Goal: Information Seeking & Learning: Compare options

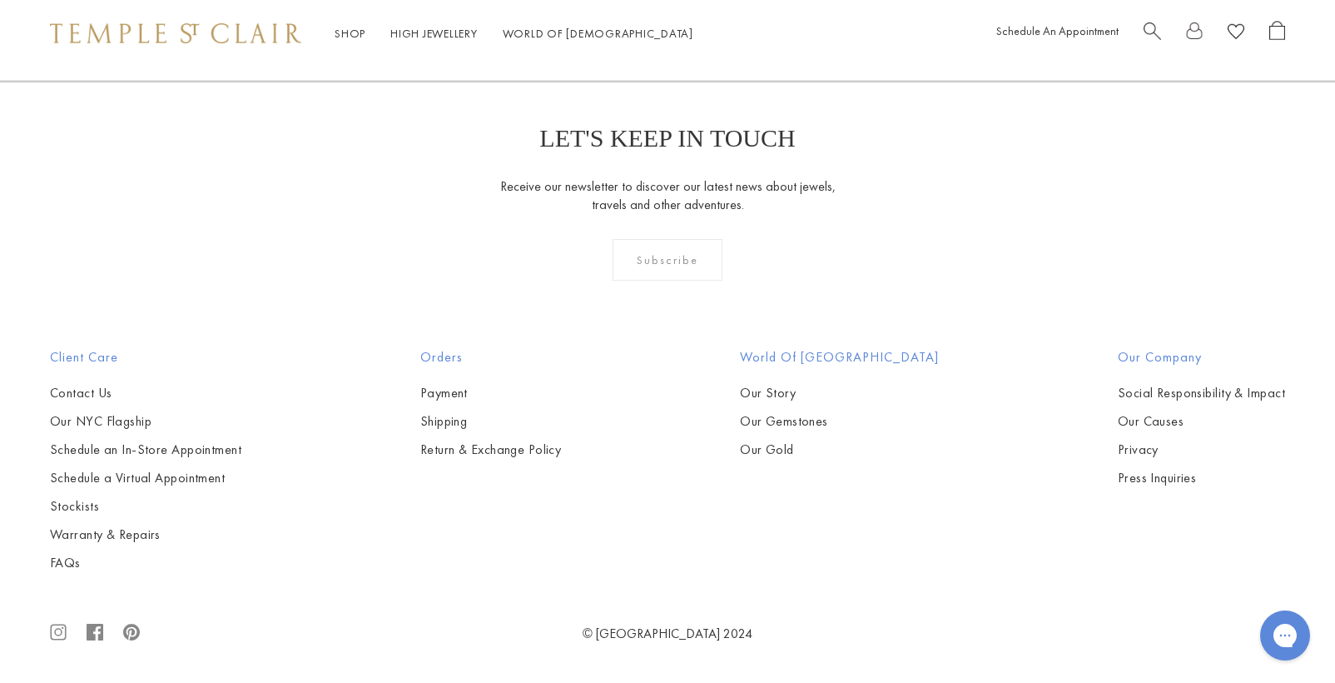
scroll to position [2591, 0]
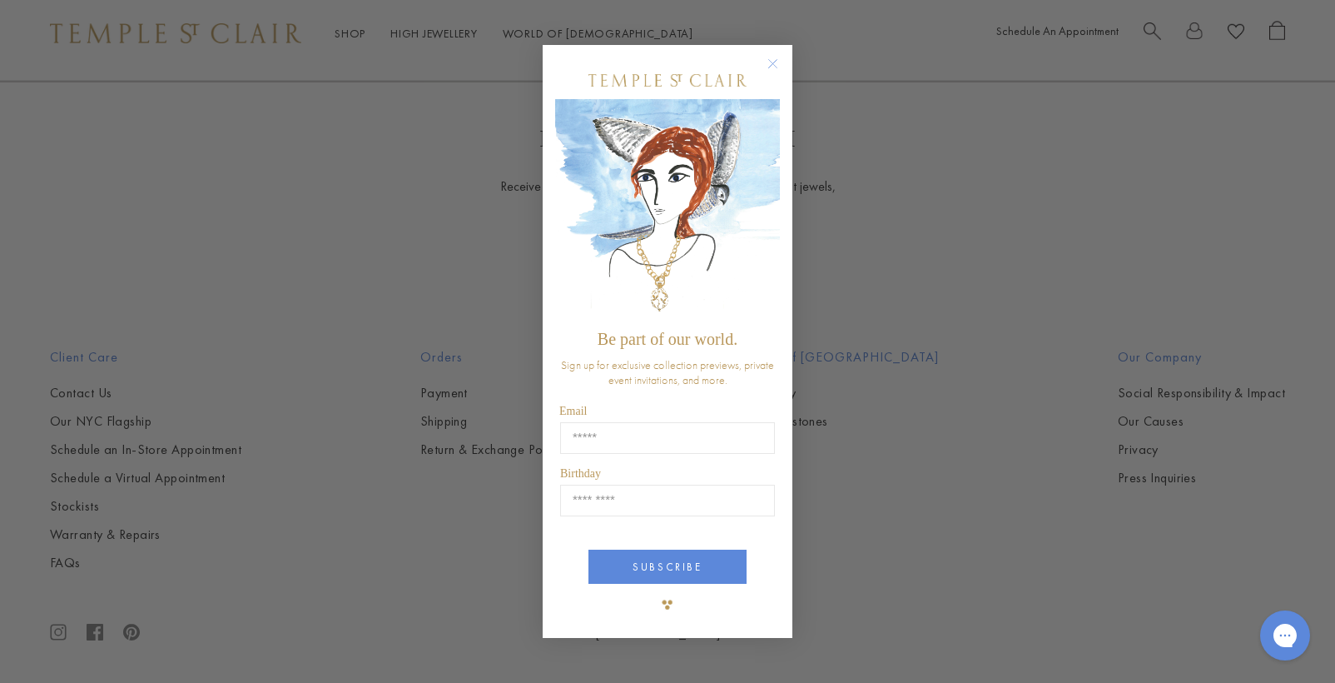
click at [502, 443] on div "Close dialog Be part of our world. Sign up for exclusive collection previews, p…" at bounding box center [667, 341] width 1335 height 683
click at [772, 63] on icon "Close dialog" at bounding box center [773, 64] width 8 height 8
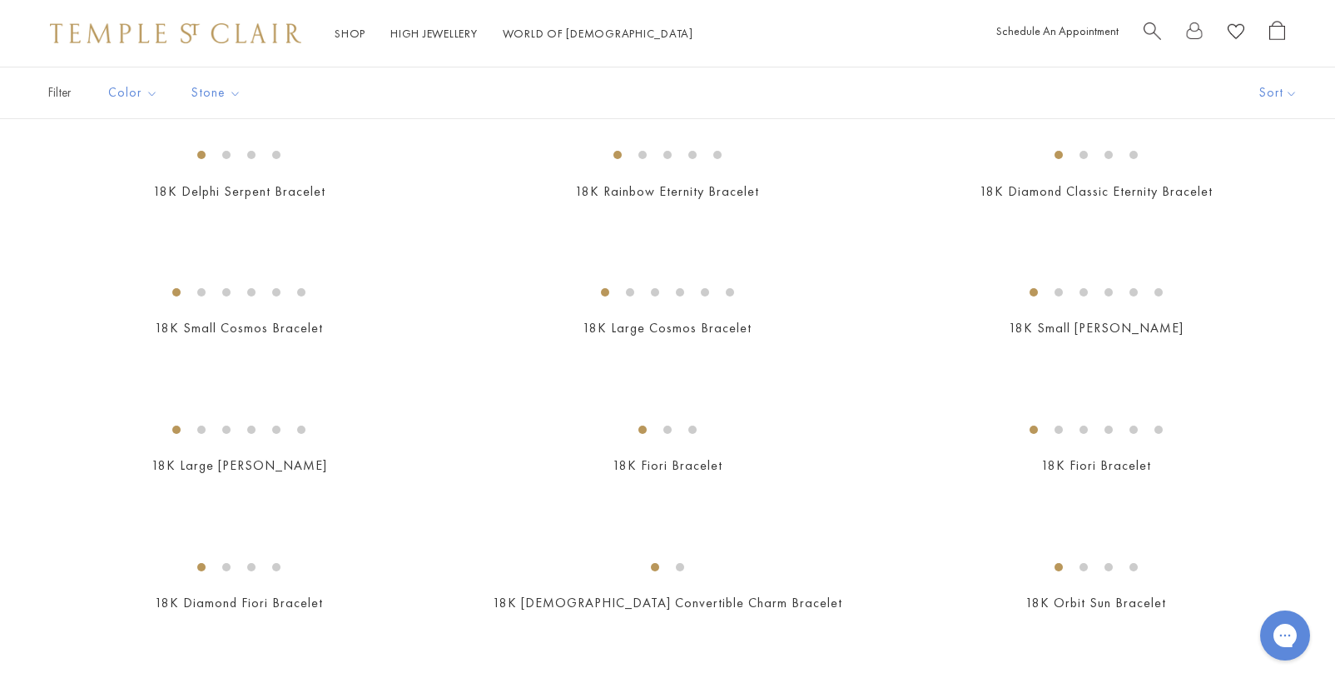
scroll to position [0, 0]
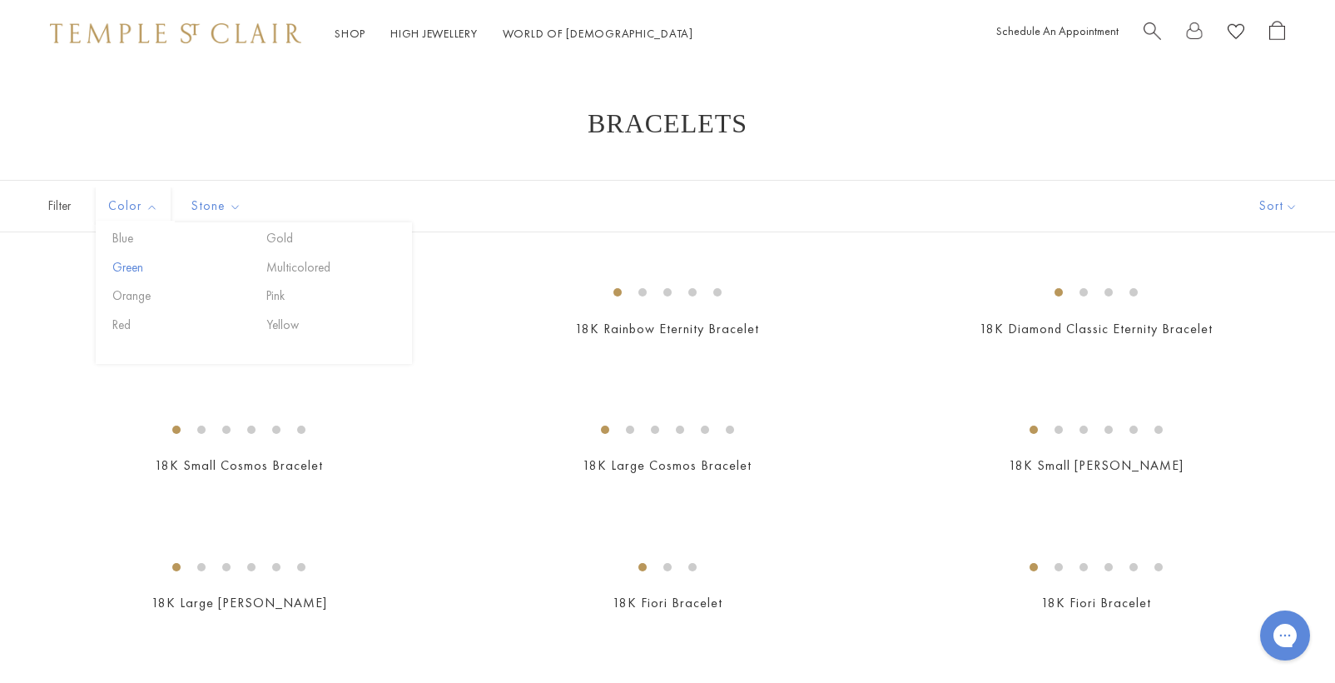
click at [132, 268] on button "Green" at bounding box center [179, 267] width 142 height 19
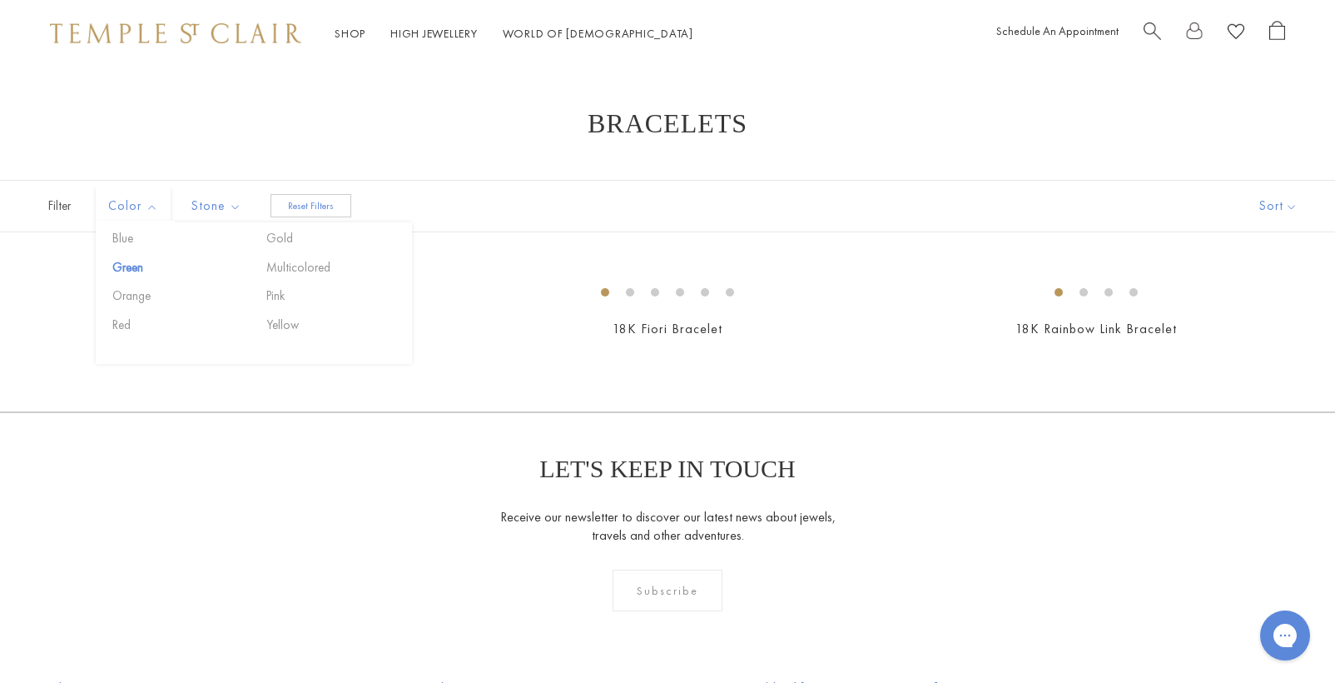
click at [52, 206] on span "Filter" at bounding box center [41, 206] width 83 height 51
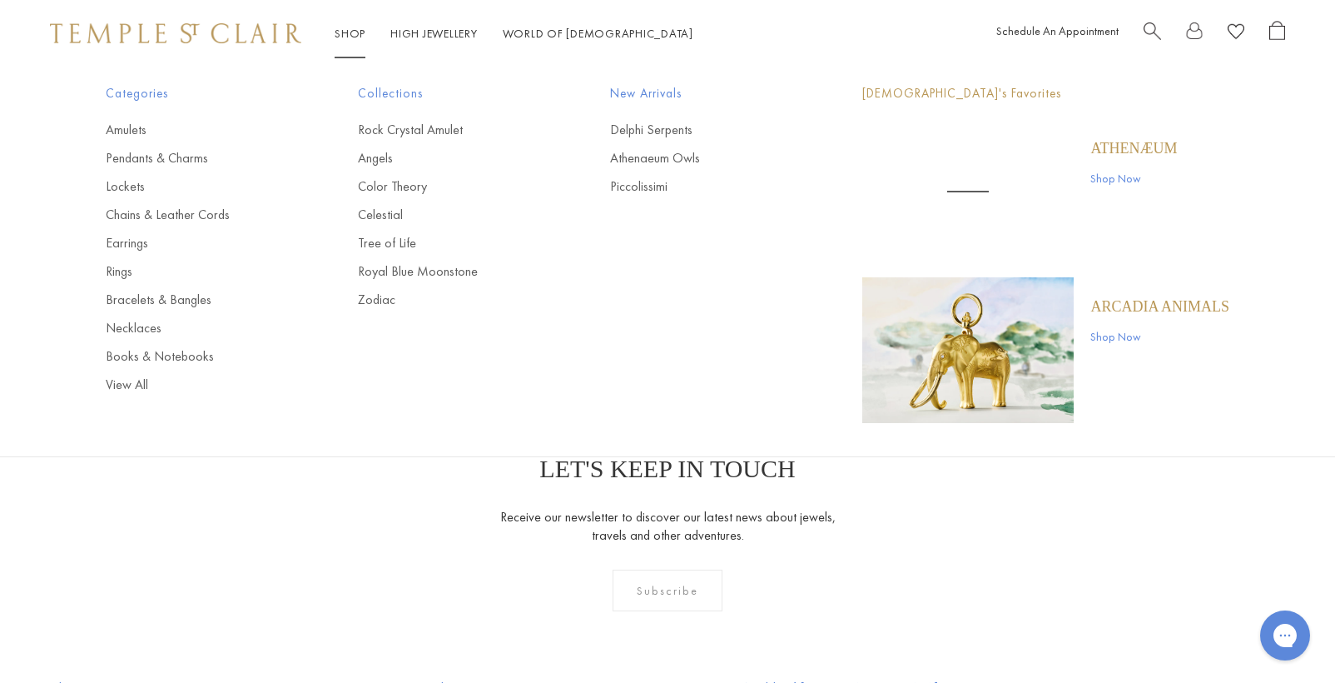
click at [345, 27] on link "Shop Shop" at bounding box center [350, 33] width 31 height 15
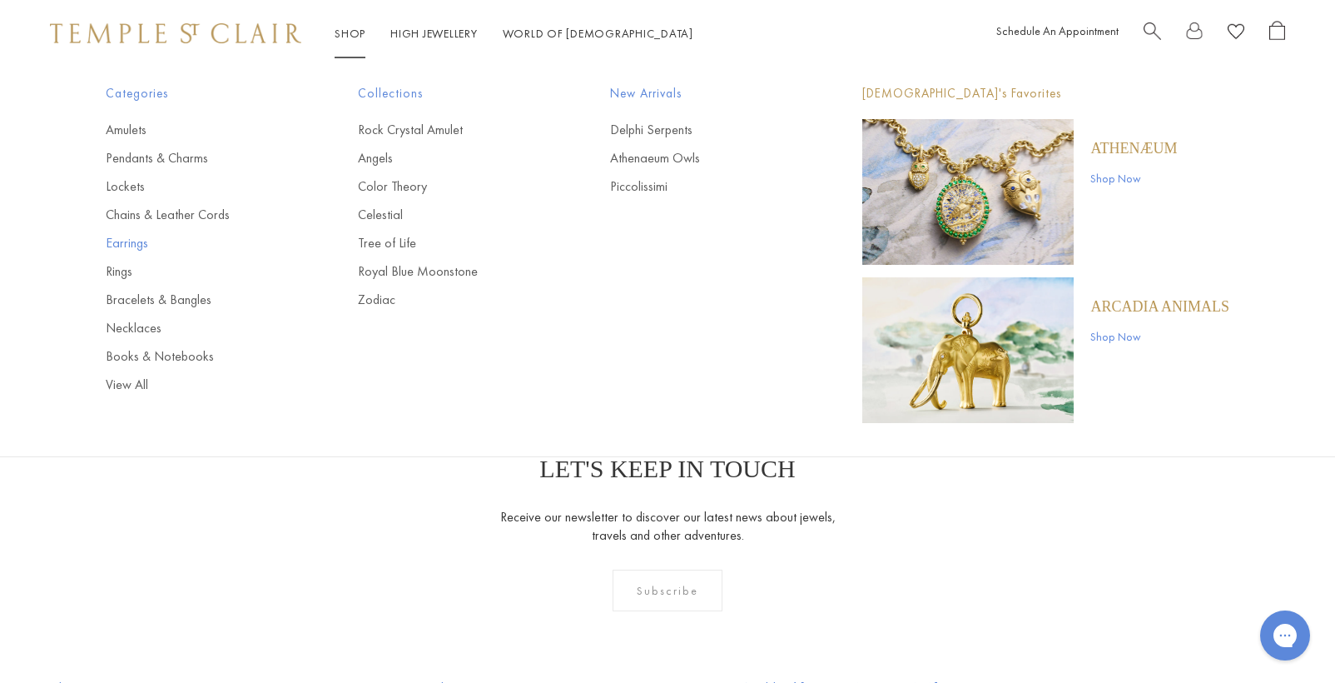
click at [145, 246] on link "Earrings" at bounding box center [199, 243] width 186 height 18
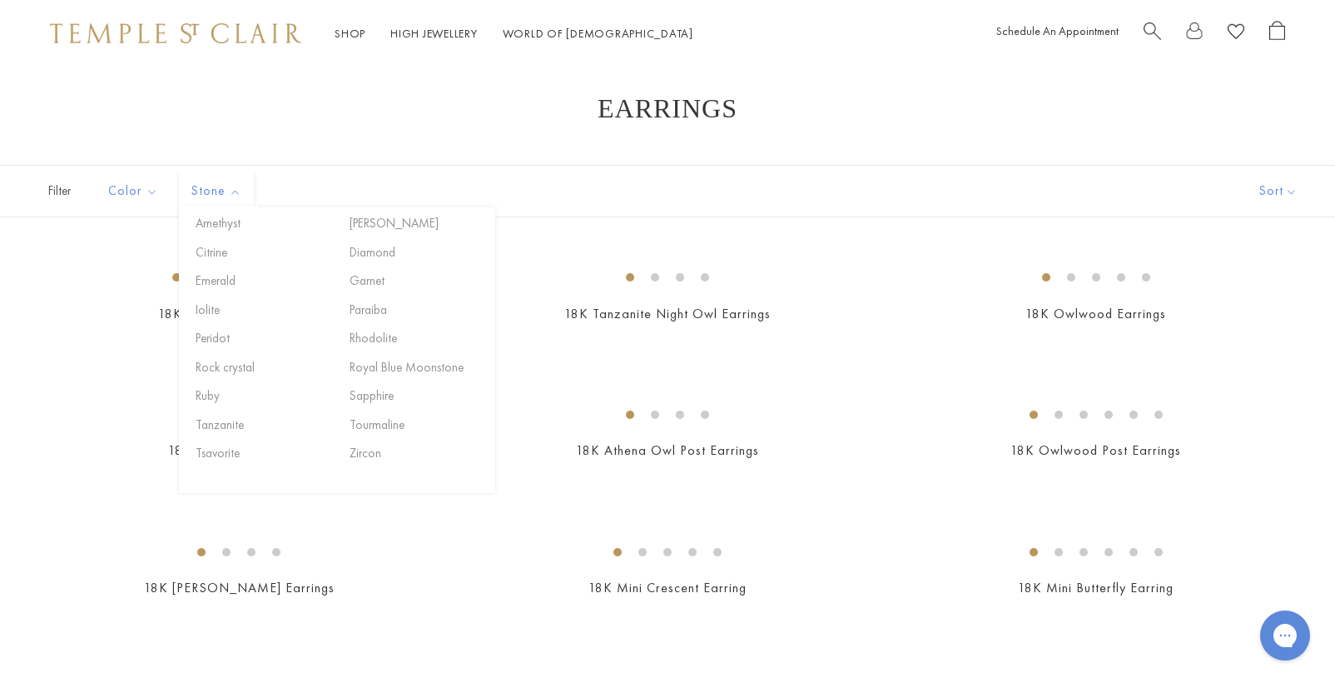
scroll to position [24, 0]
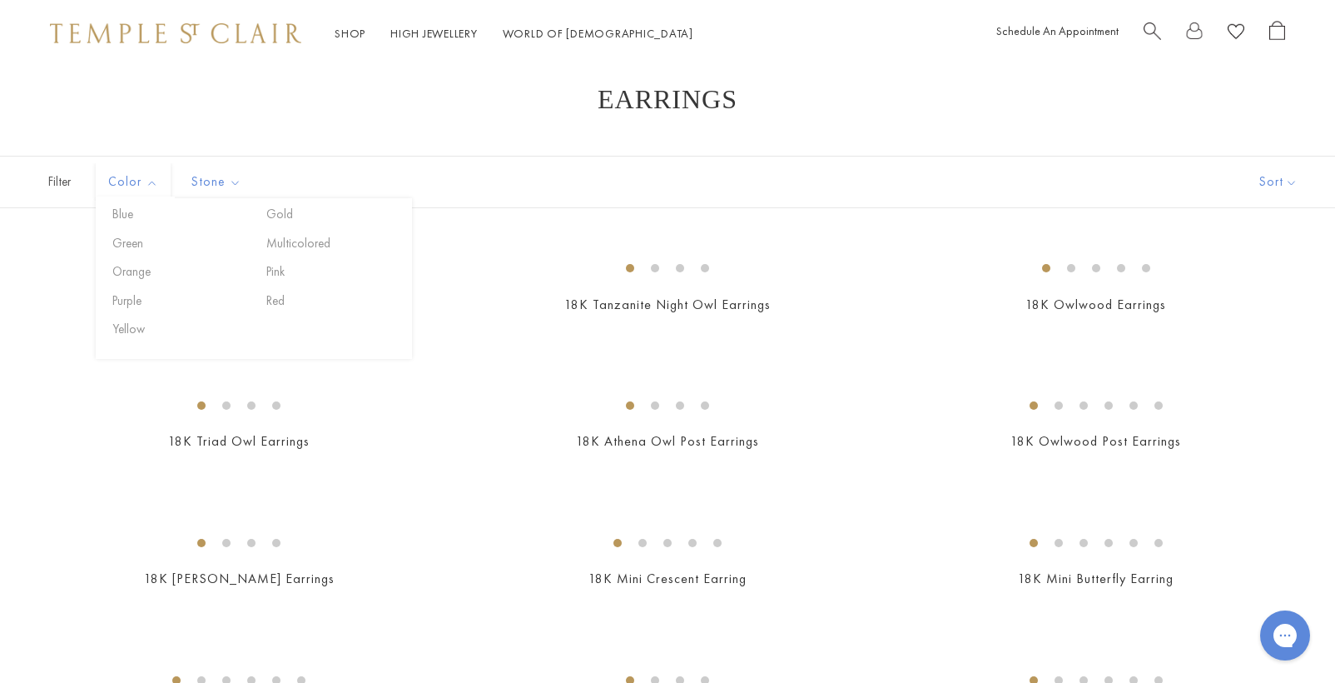
click at [154, 183] on span "Color" at bounding box center [135, 182] width 71 height 21
click at [139, 244] on button "Green" at bounding box center [179, 243] width 142 height 19
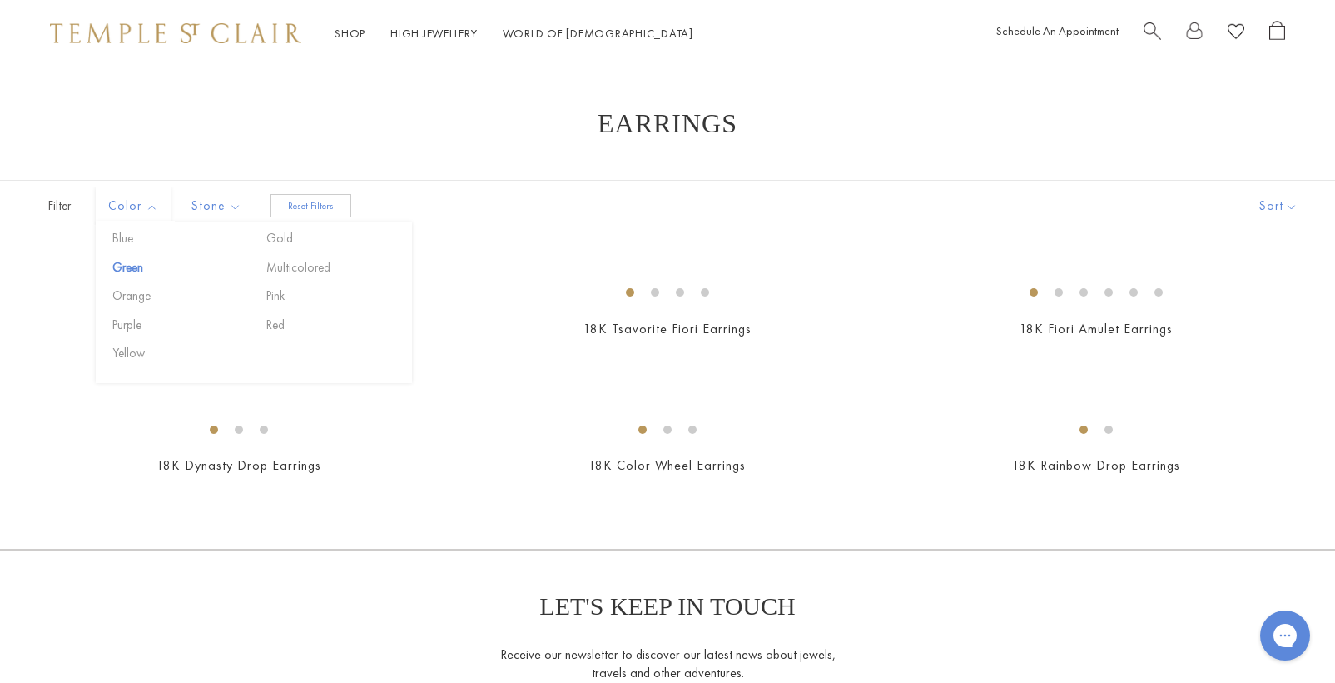
click at [157, 205] on span "Color" at bounding box center [135, 206] width 71 height 21
click at [135, 349] on button "Yellow" at bounding box center [179, 353] width 142 height 19
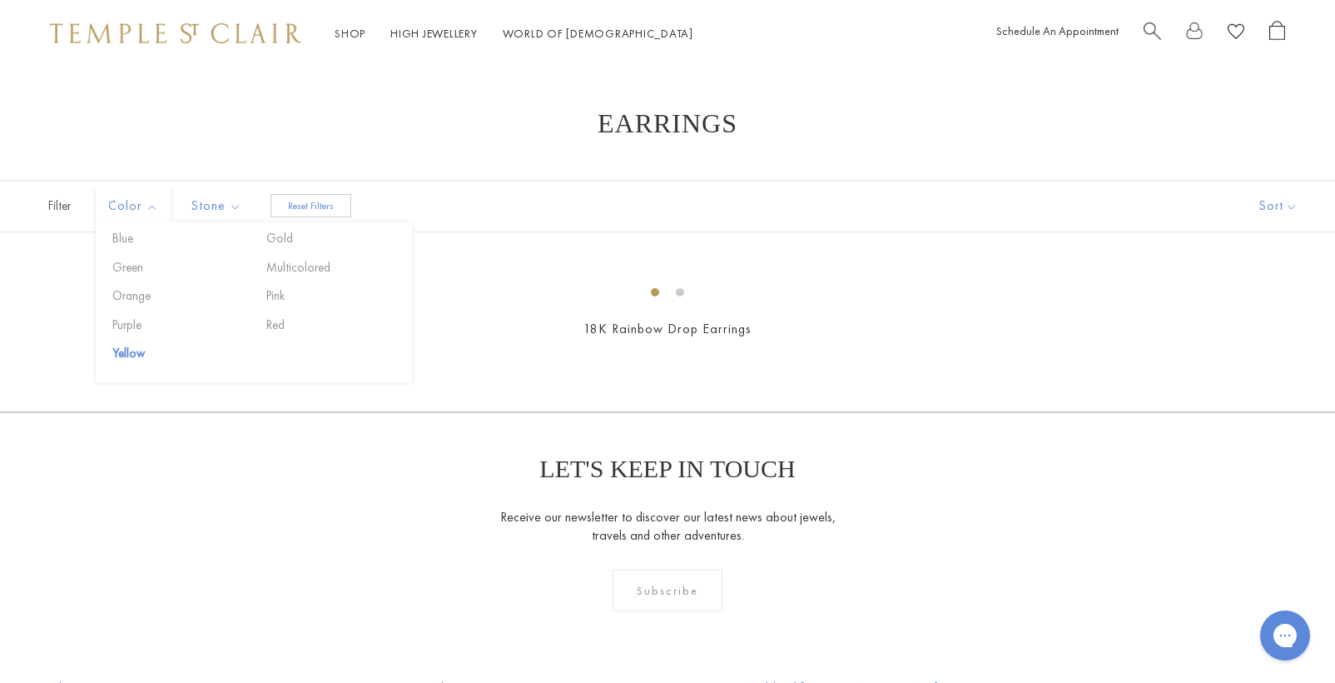
click at [64, 211] on span "Filter" at bounding box center [41, 206] width 83 height 51
click at [129, 213] on span "Color" at bounding box center [135, 206] width 71 height 21
click at [152, 206] on span "Color" at bounding box center [135, 206] width 71 height 21
click at [283, 242] on button "Gold" at bounding box center [333, 238] width 142 height 19
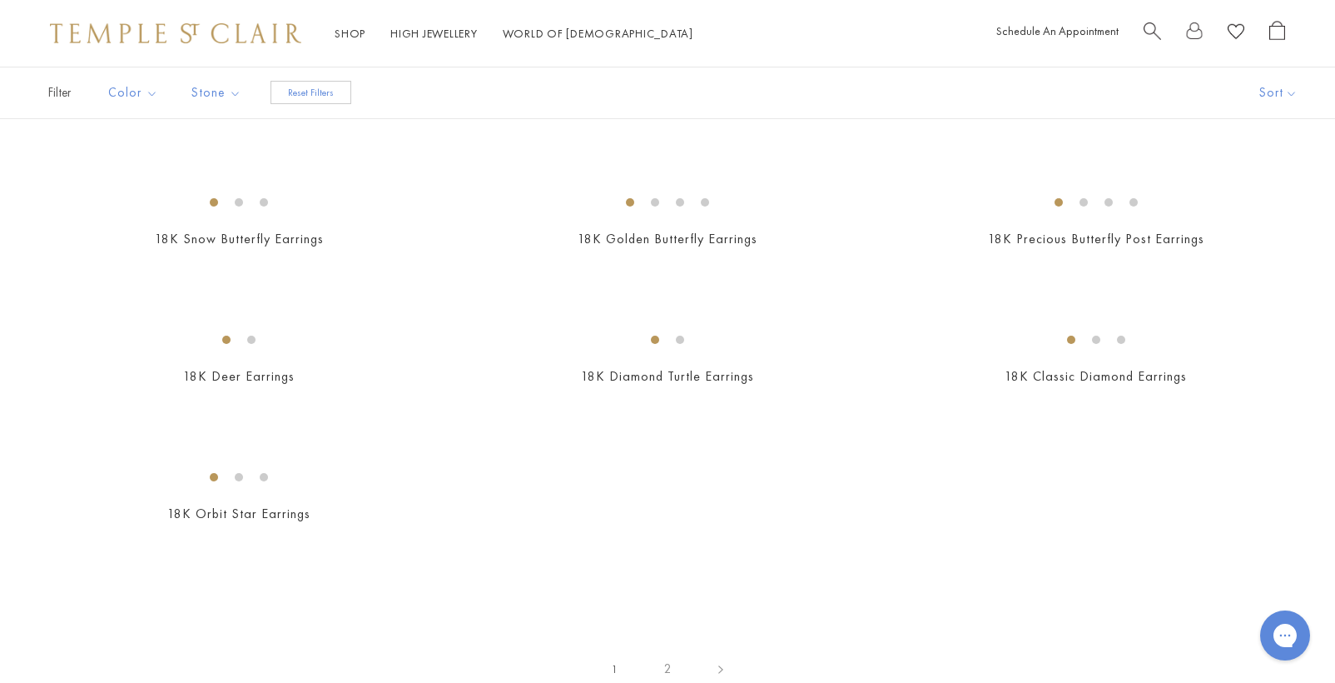
scroll to position [1743, 0]
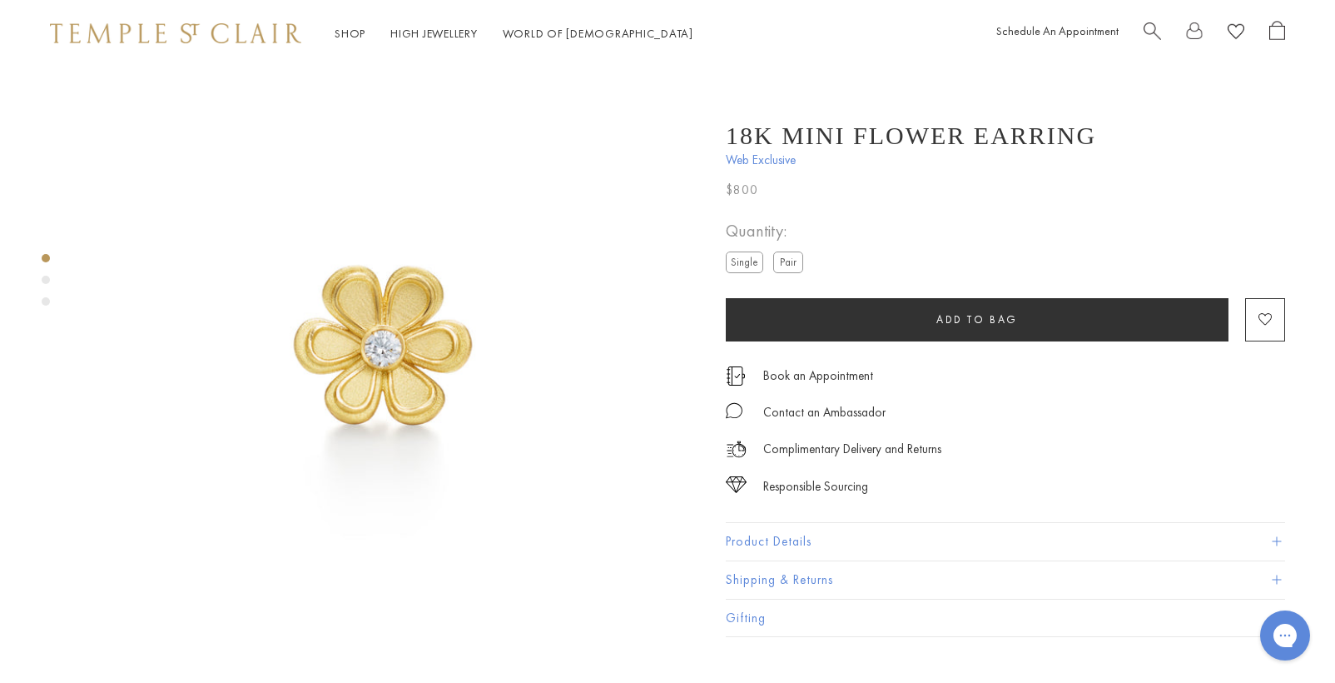
scroll to position [20, 0]
click at [791, 260] on label "Pair" at bounding box center [788, 261] width 30 height 21
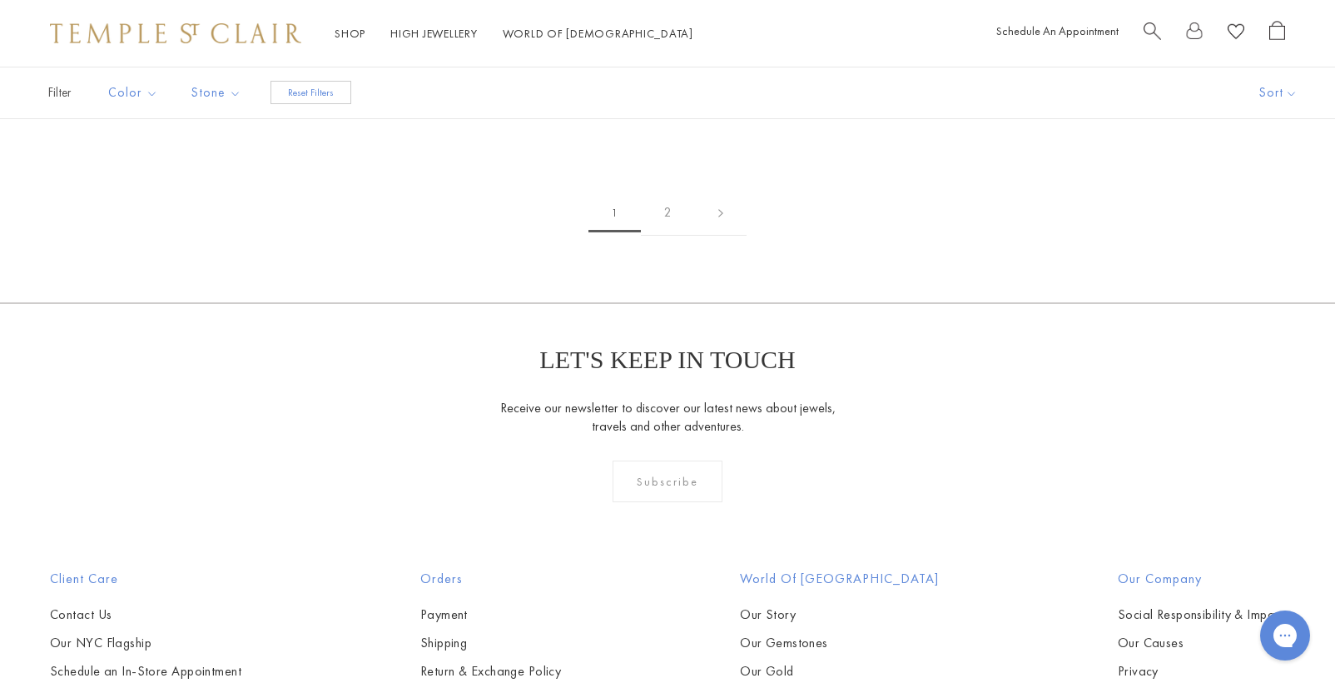
scroll to position [2231, 0]
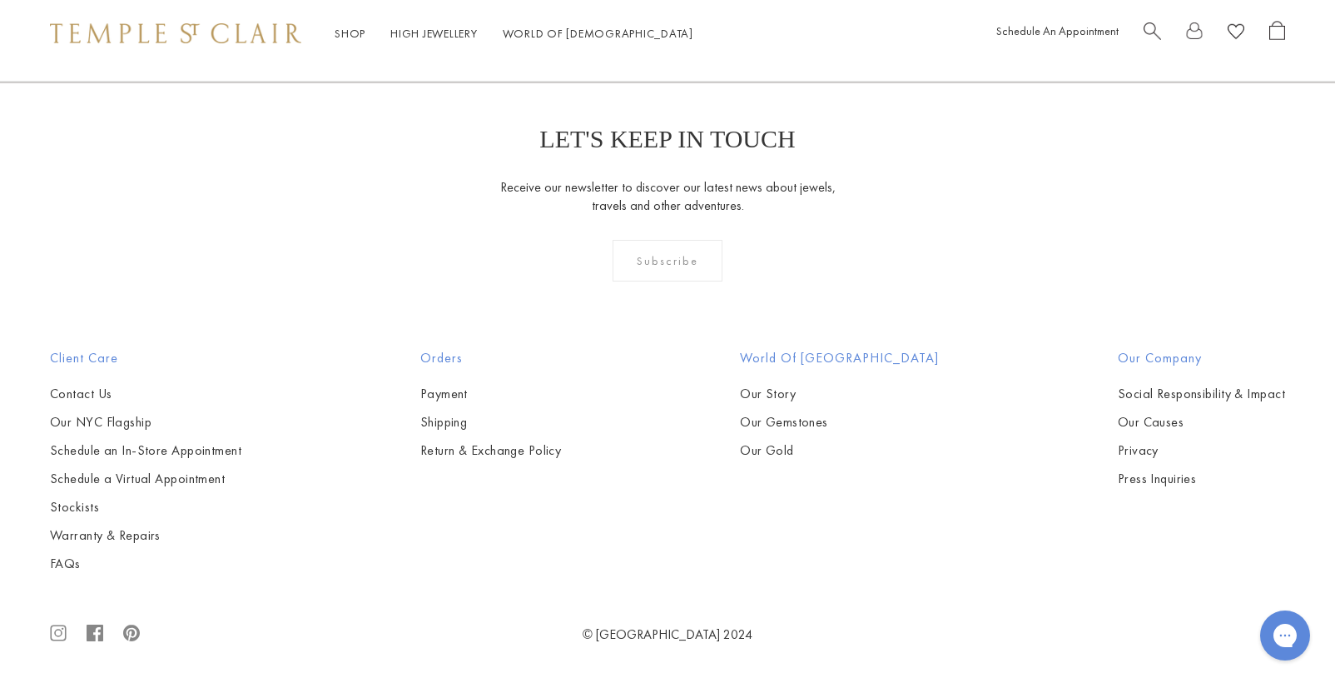
scroll to position [7311, 0]
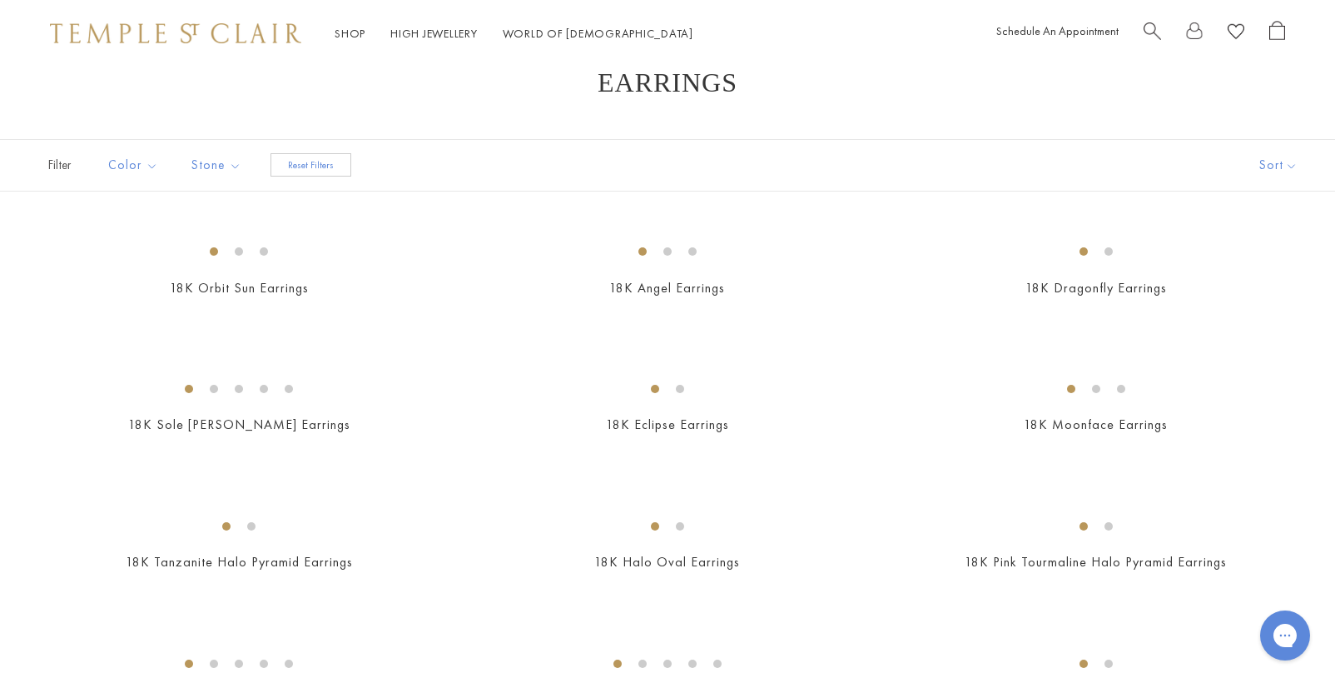
scroll to position [0, 0]
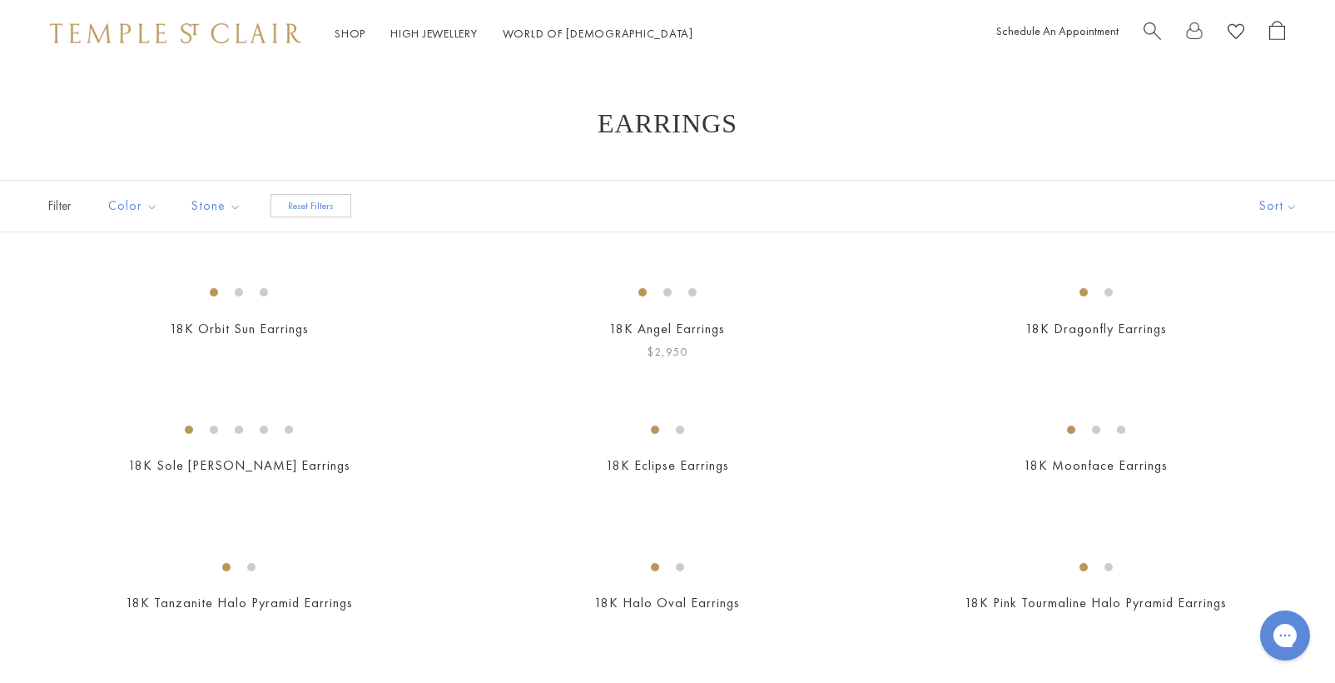
click at [0, 0] on img at bounding box center [0, 0] width 0 height 0
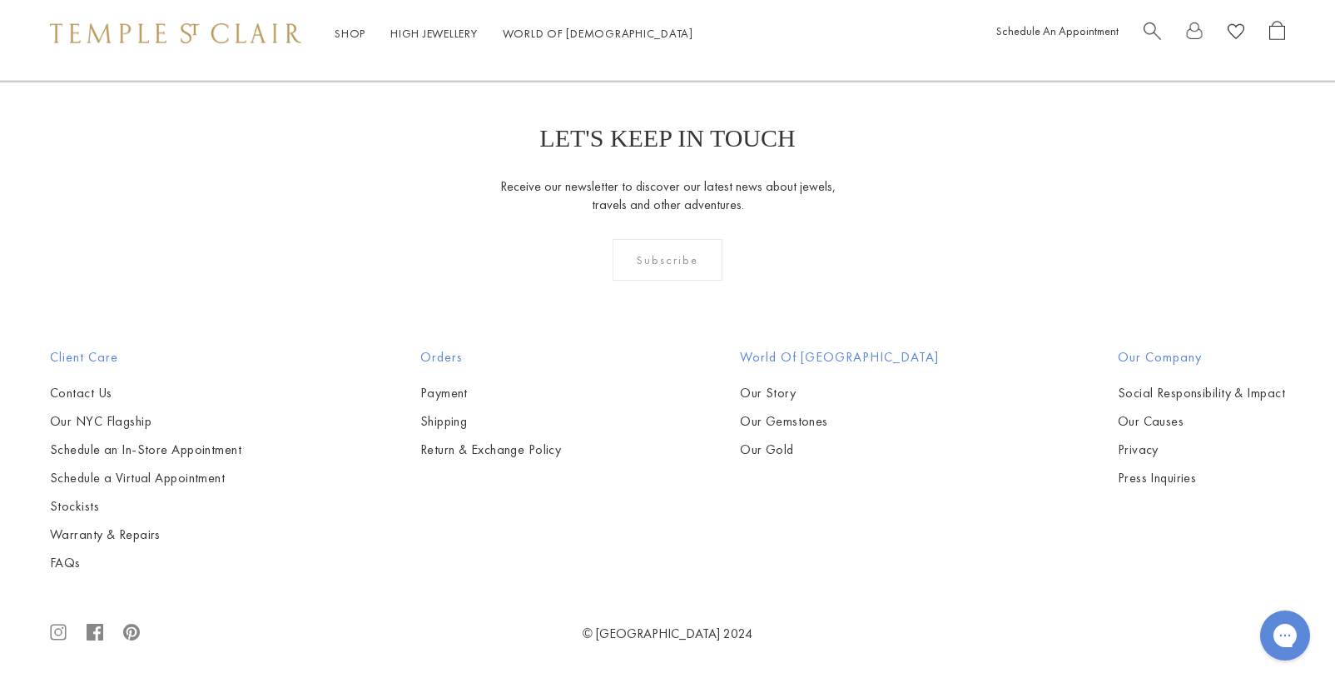
scroll to position [5387, 0]
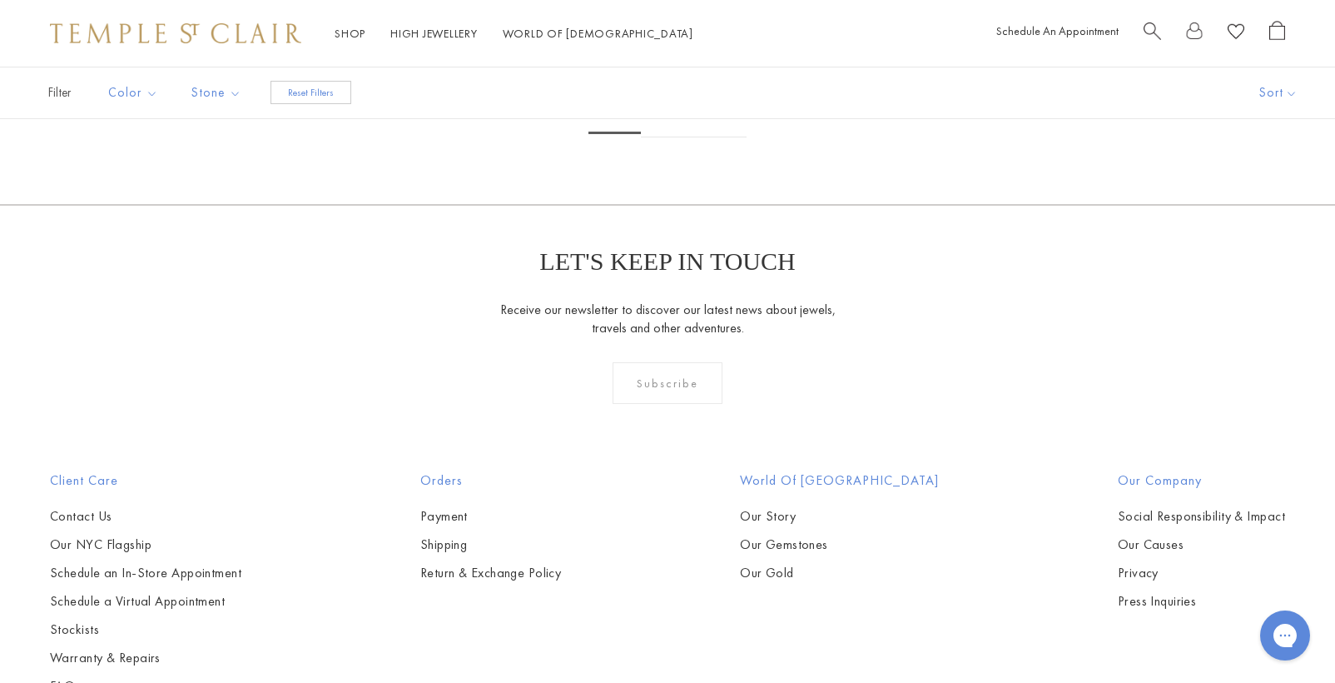
scroll to position [2270, 0]
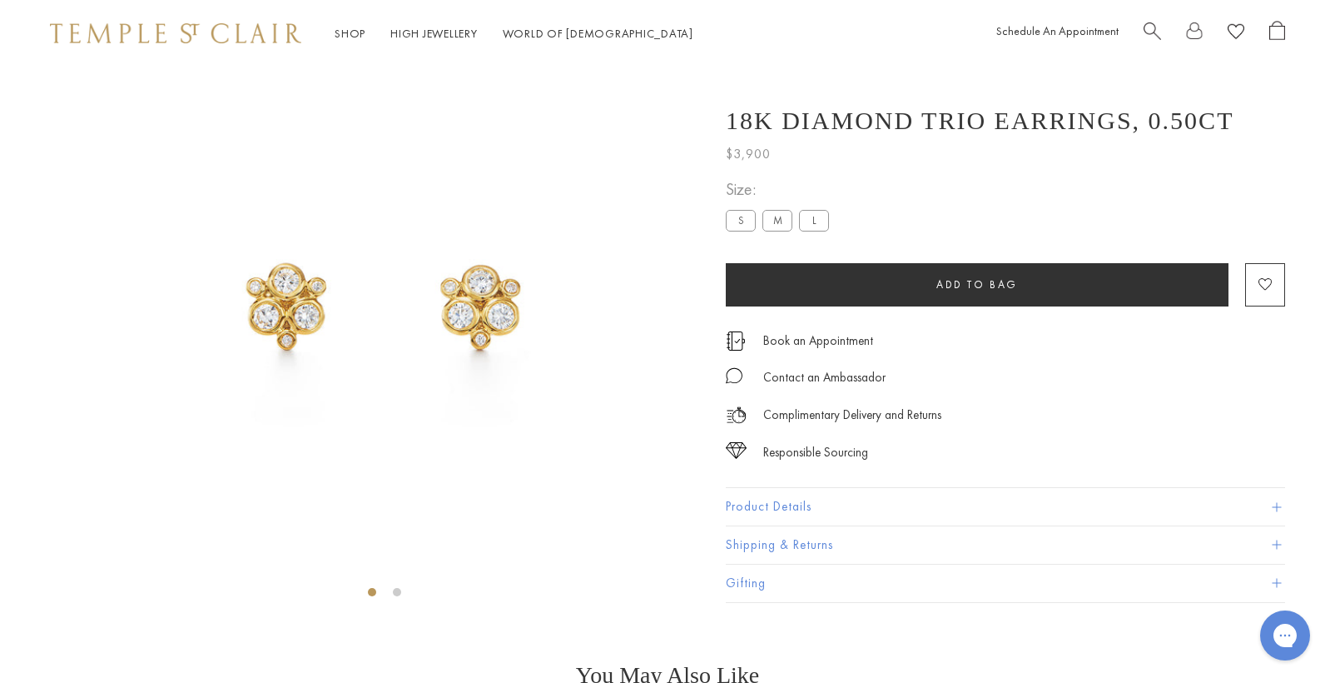
scroll to position [67, 0]
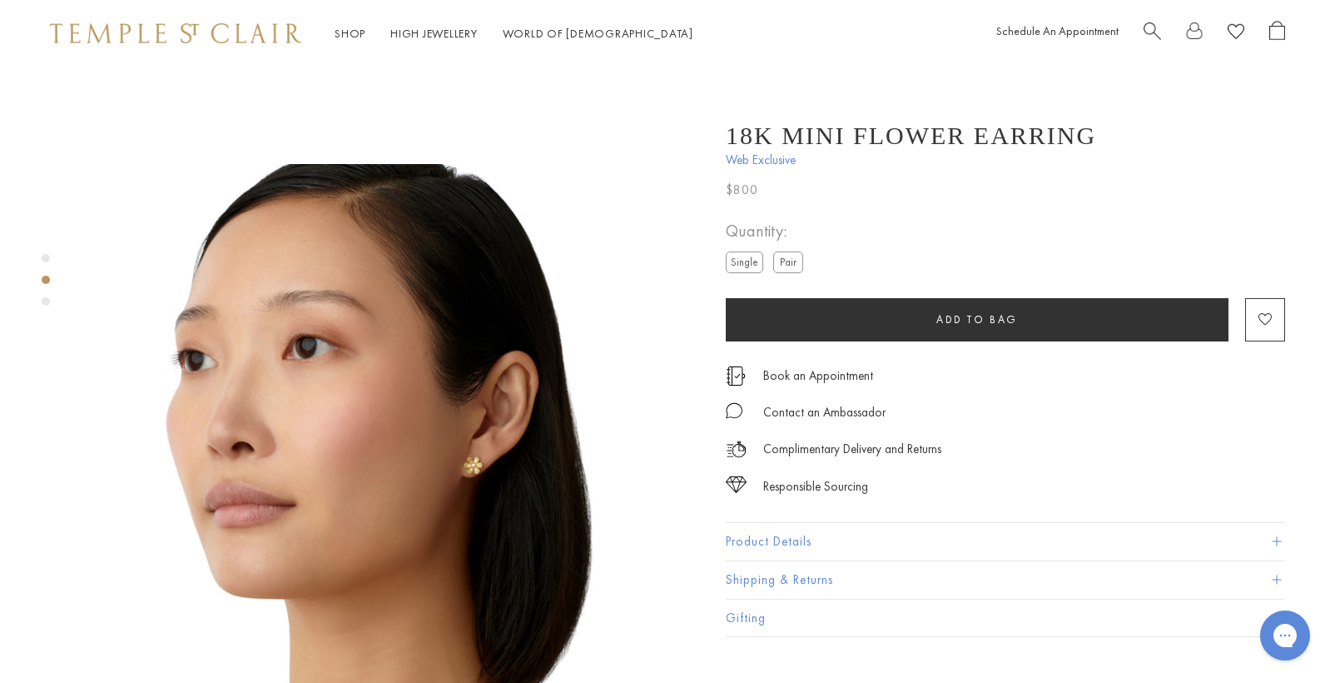
scroll to position [534, 0]
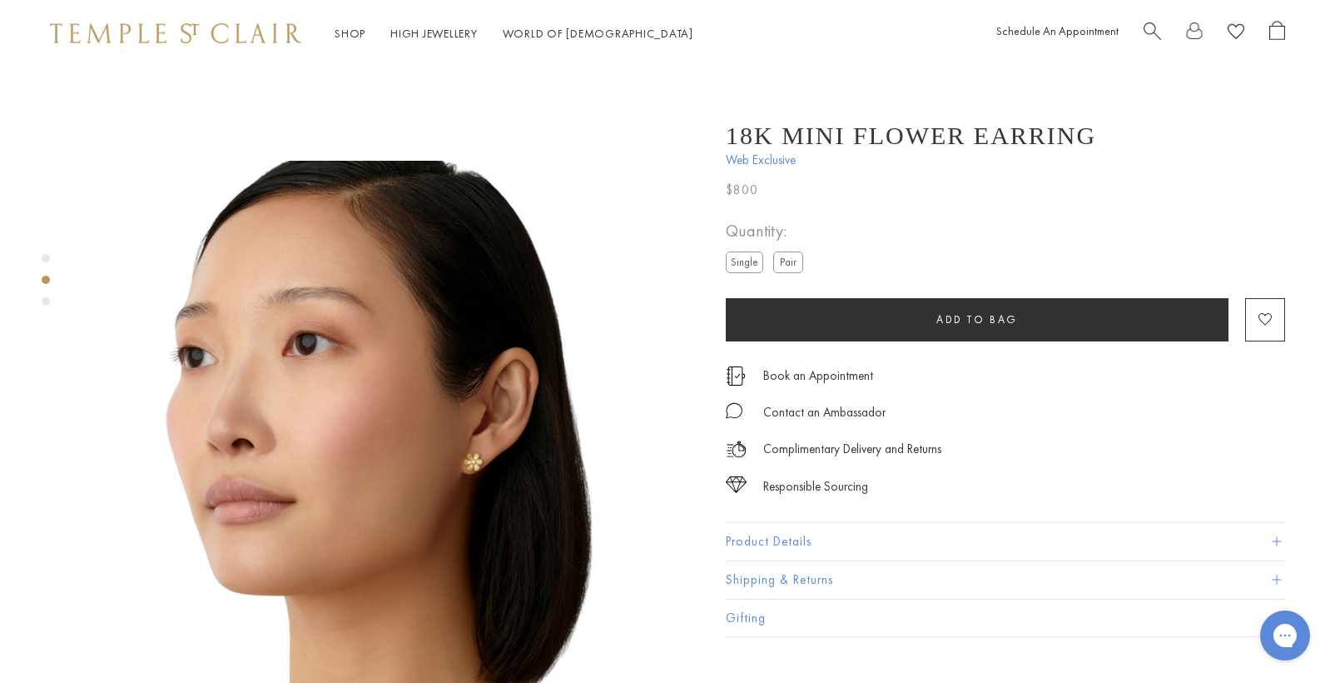
click at [788, 266] on label "Pair" at bounding box center [788, 261] width 30 height 21
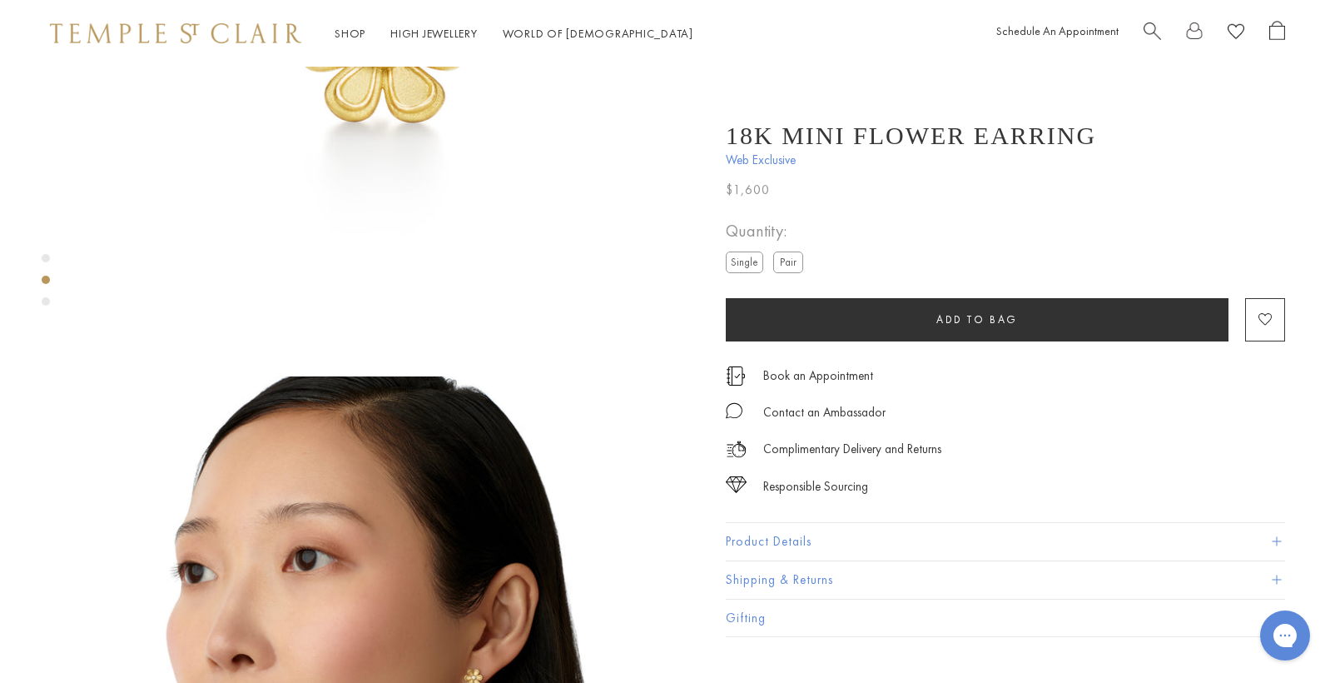
scroll to position [293, 0]
